Goal: Task Accomplishment & Management: Use online tool/utility

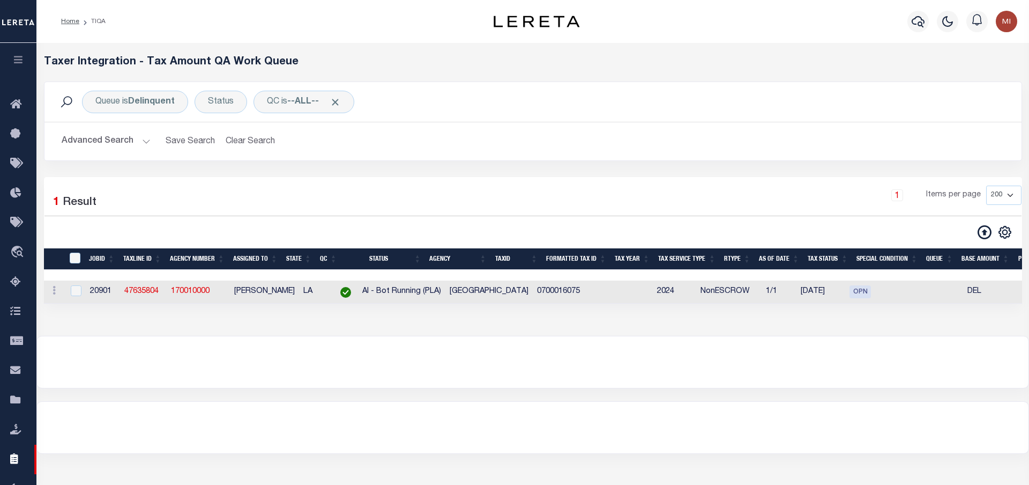
select select "200"
click at [18, 52] on button "button" at bounding box center [18, 61] width 36 height 36
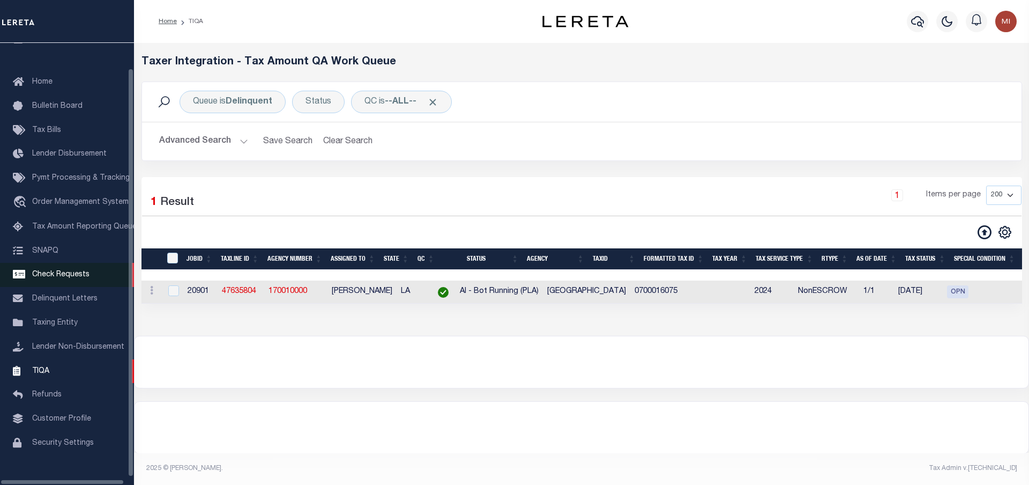
scroll to position [32, 0]
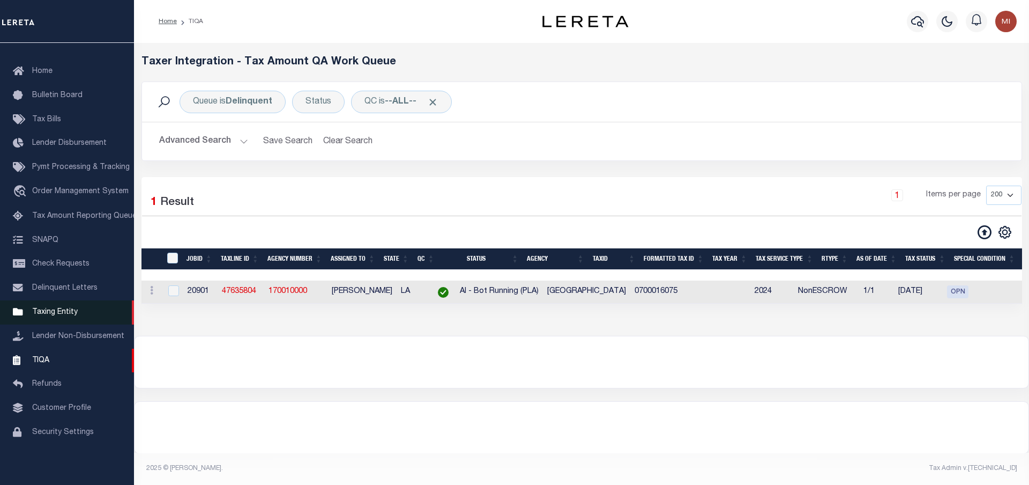
click at [54, 316] on span "Taxing Entity" at bounding box center [55, 312] width 46 height 8
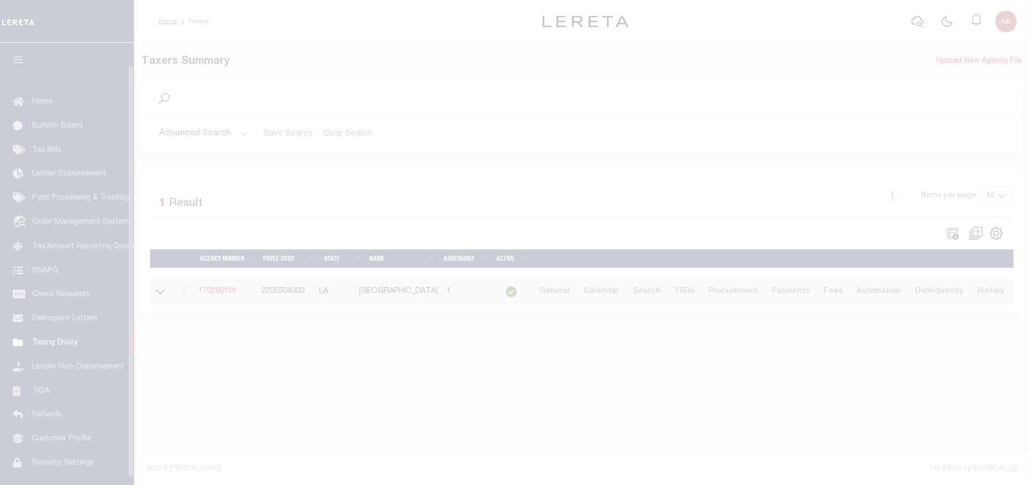
scroll to position [32, 0]
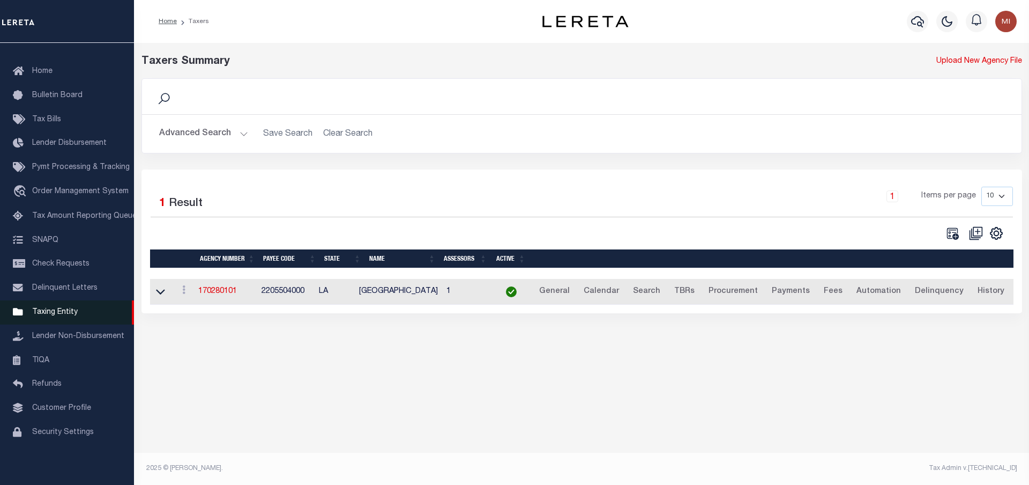
click at [53, 316] on span "Taxing Entity" at bounding box center [55, 312] width 46 height 8
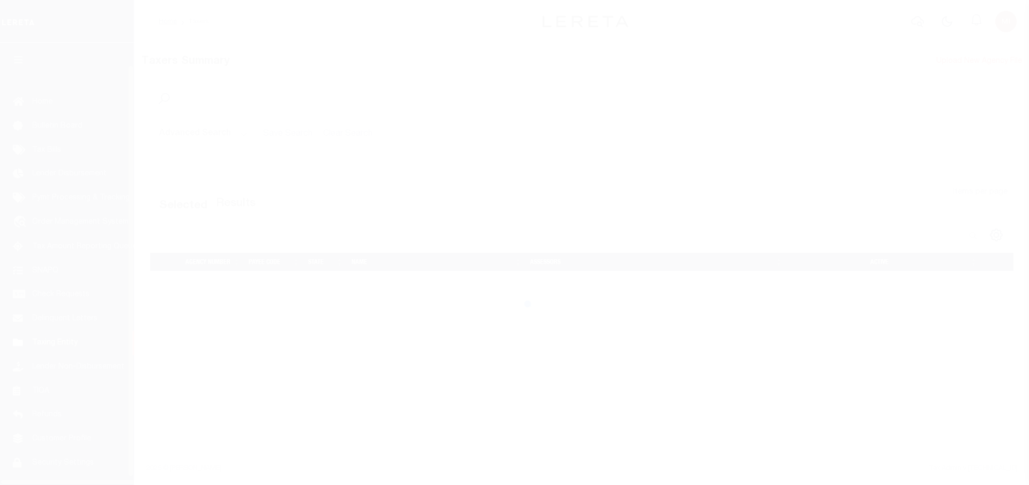
scroll to position [42, 0]
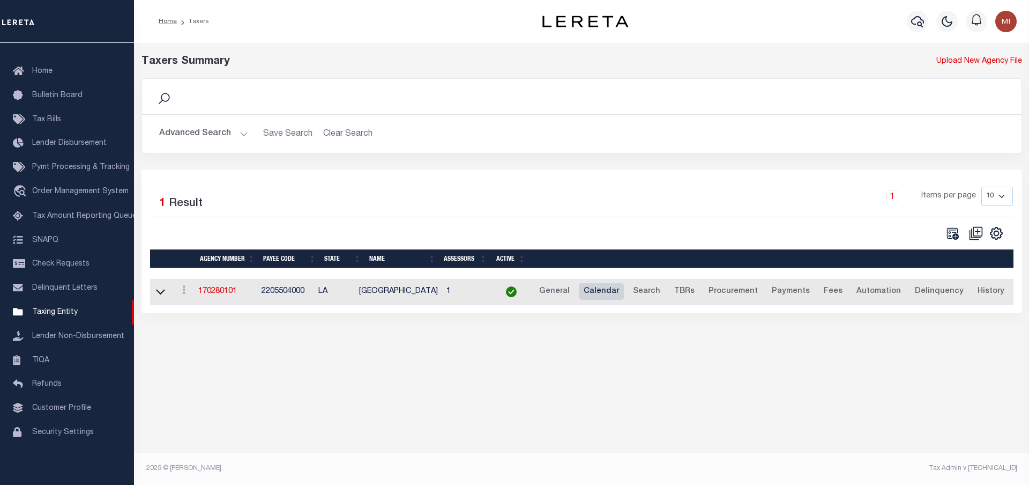
click at [592, 294] on link "Calendar" at bounding box center [601, 291] width 45 height 17
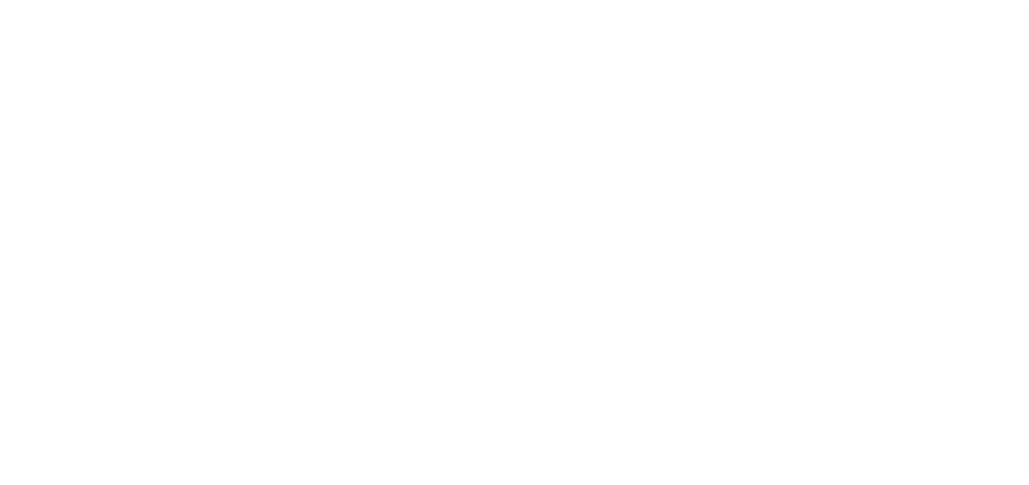
checkbox input "false"
type input "1"
